Goal: Use online tool/utility: Utilize a website feature to perform a specific function

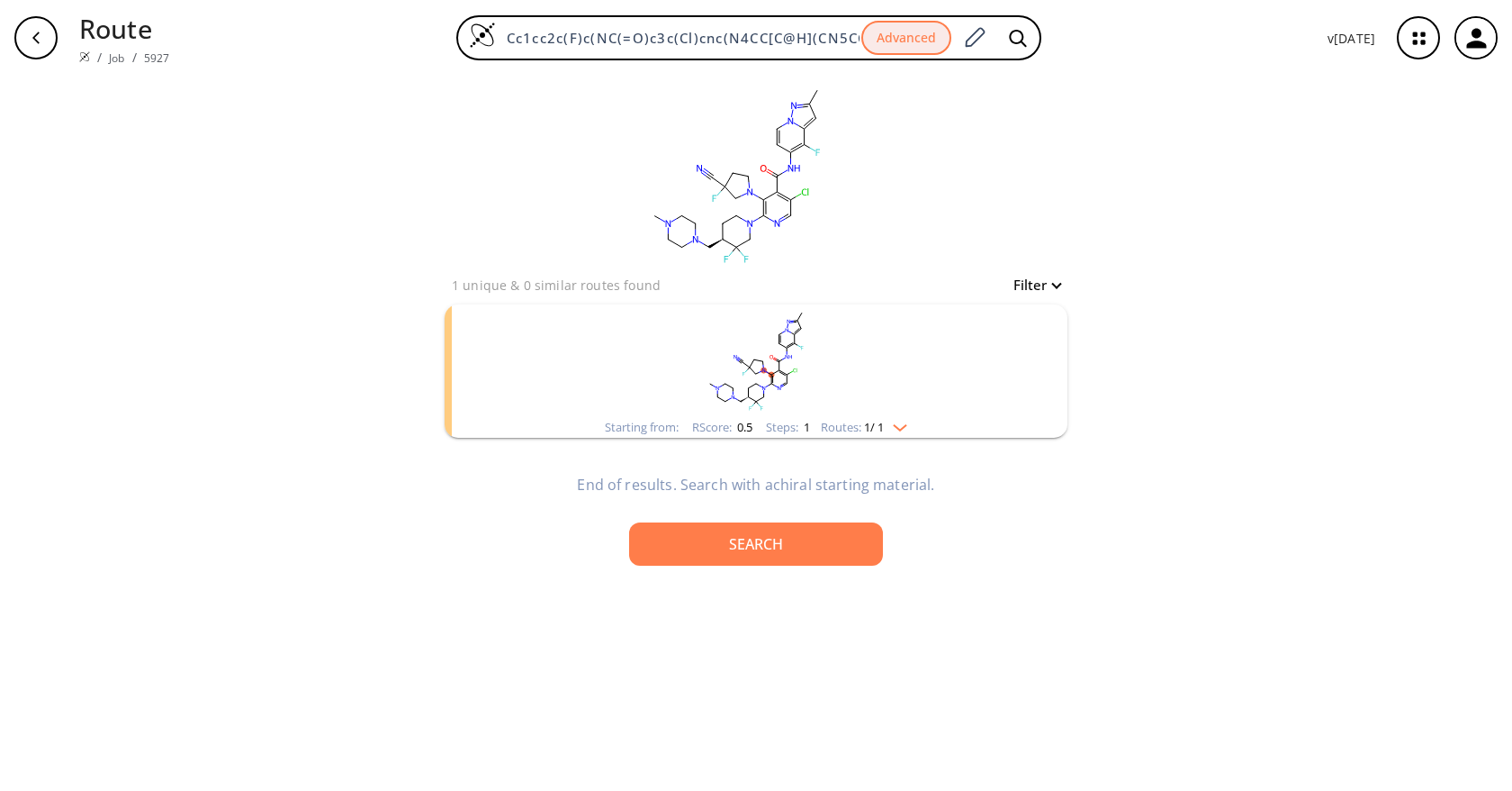
click at [917, 403] on rect "clusters" at bounding box center [756, 360] width 468 height 112
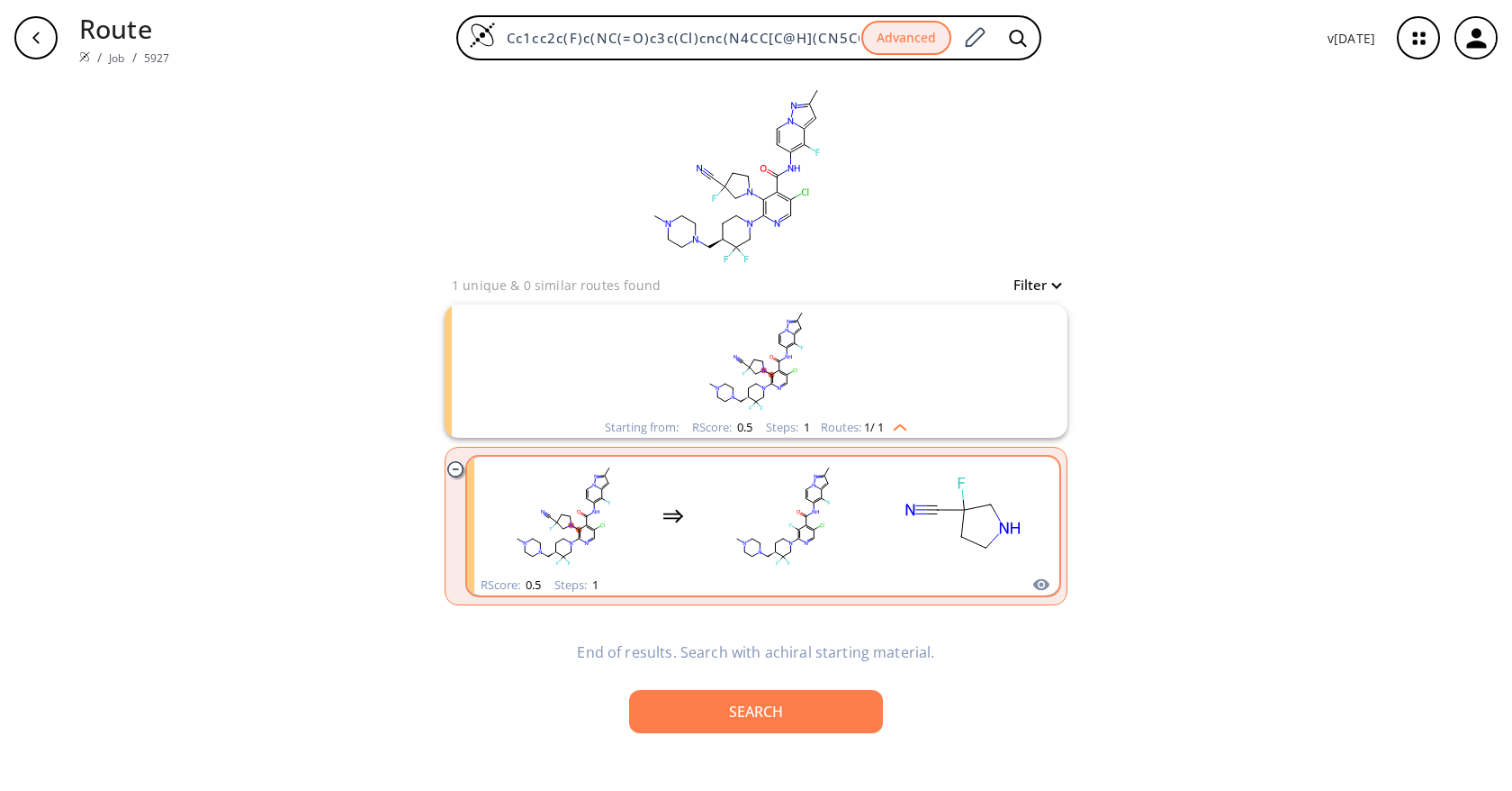
click at [844, 514] on rect "clusters" at bounding box center [783, 515] width 162 height 112
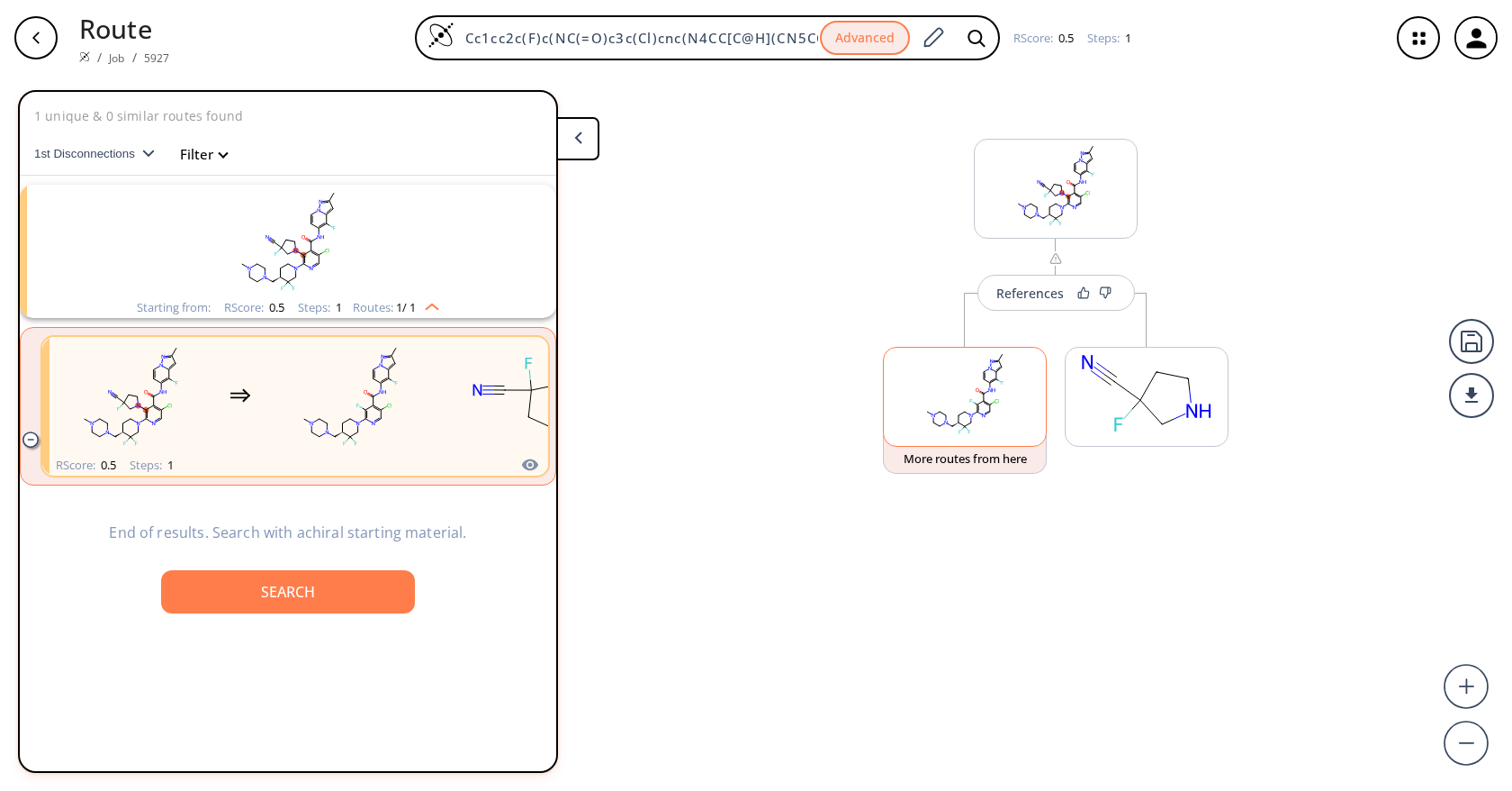
click at [971, 401] on ellipse at bounding box center [971, 401] width 5 height 5
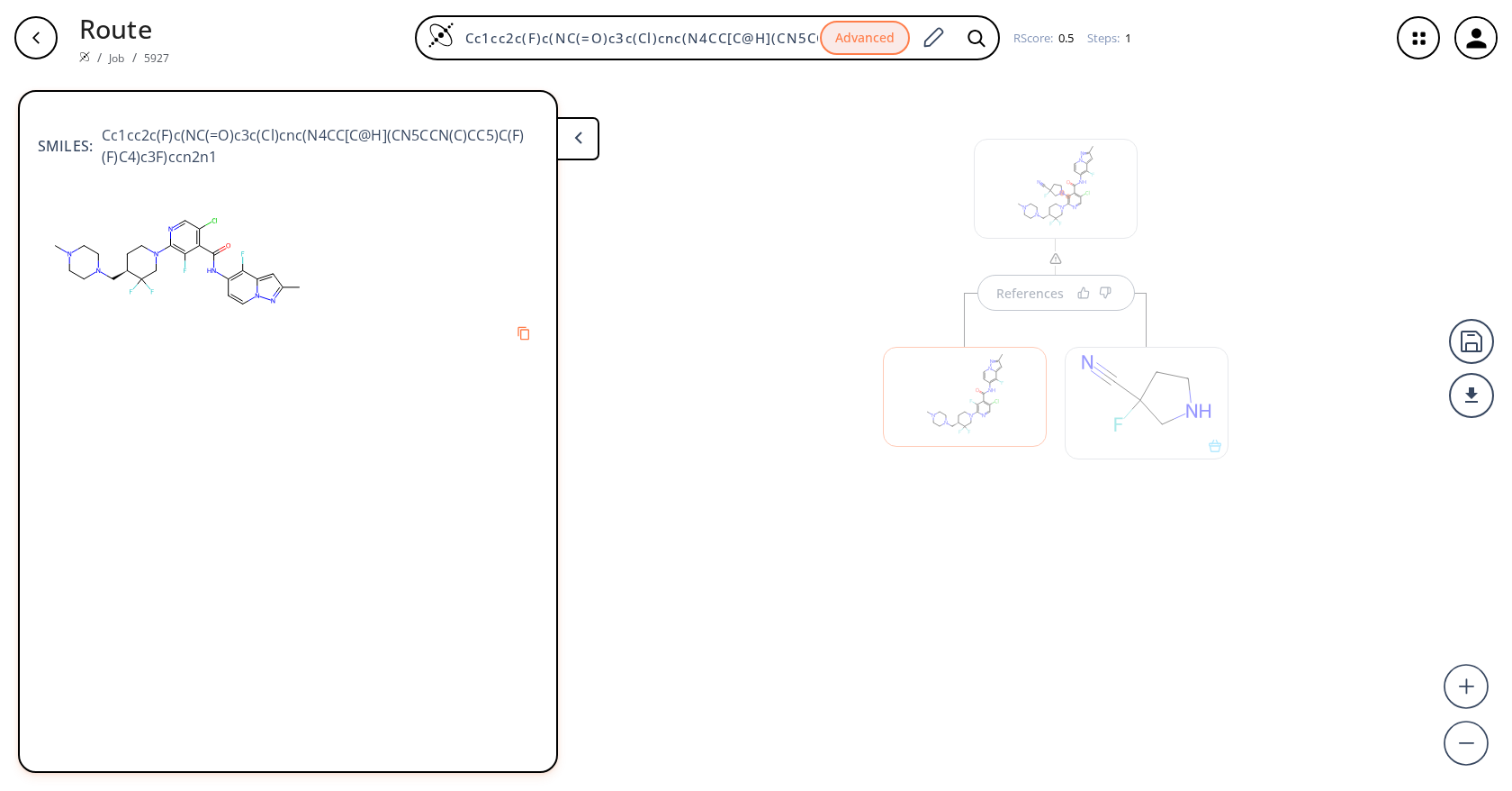
click at [965, 419] on div at bounding box center [965, 397] width 164 height 100
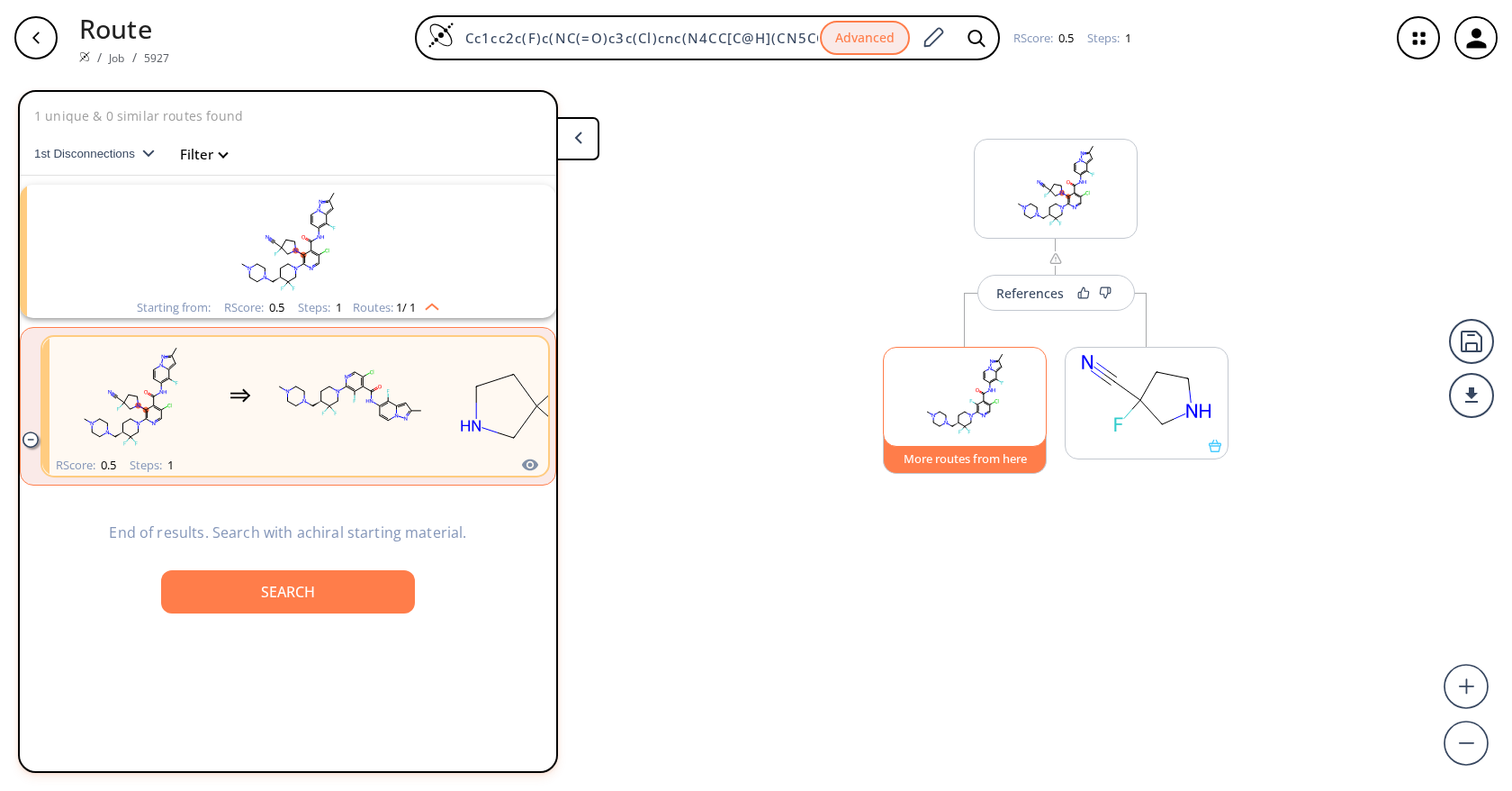
click at [963, 463] on button "More routes from here" at bounding box center [965, 454] width 164 height 38
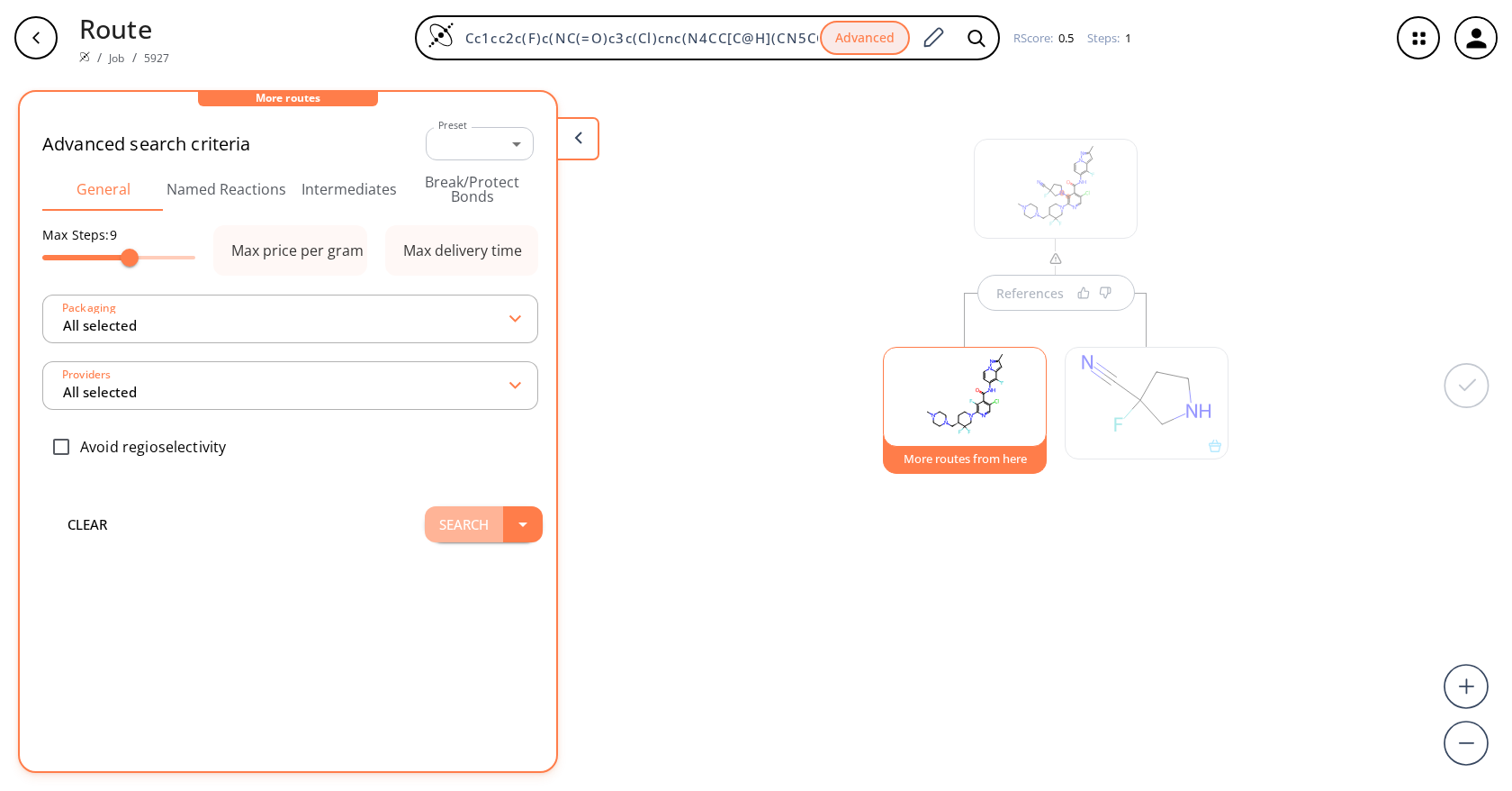
click at [436, 529] on button "Search" at bounding box center [464, 524] width 78 height 36
